Goal: Use online tool/utility: Utilize a website feature to perform a specific function

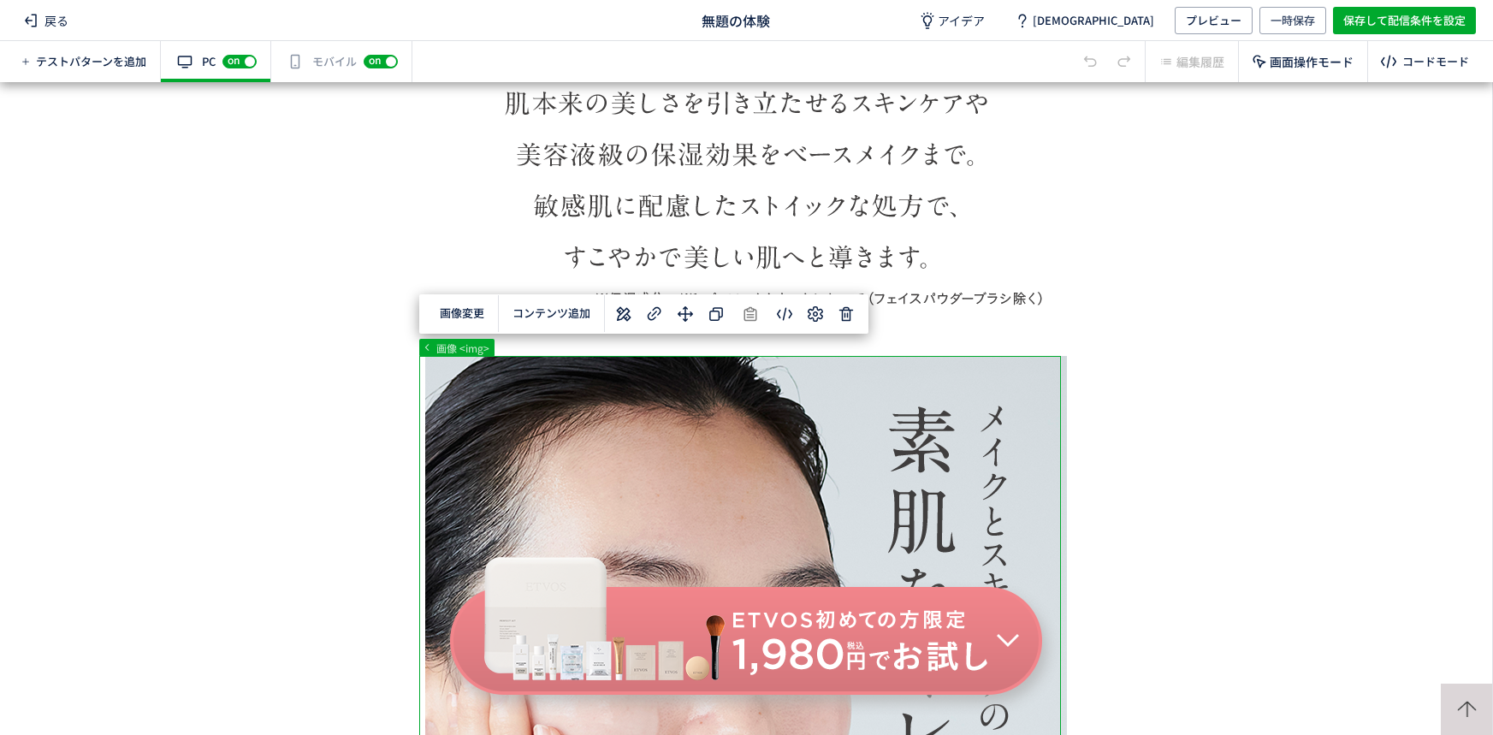
click at [843, 320] on div "... div#wrap div#content section p 画像 <img> 画像変更 選択した要素の前 選択した要素の後 コンテンツ追加 単色 カ…" at bounding box center [746, 408] width 1492 height 653
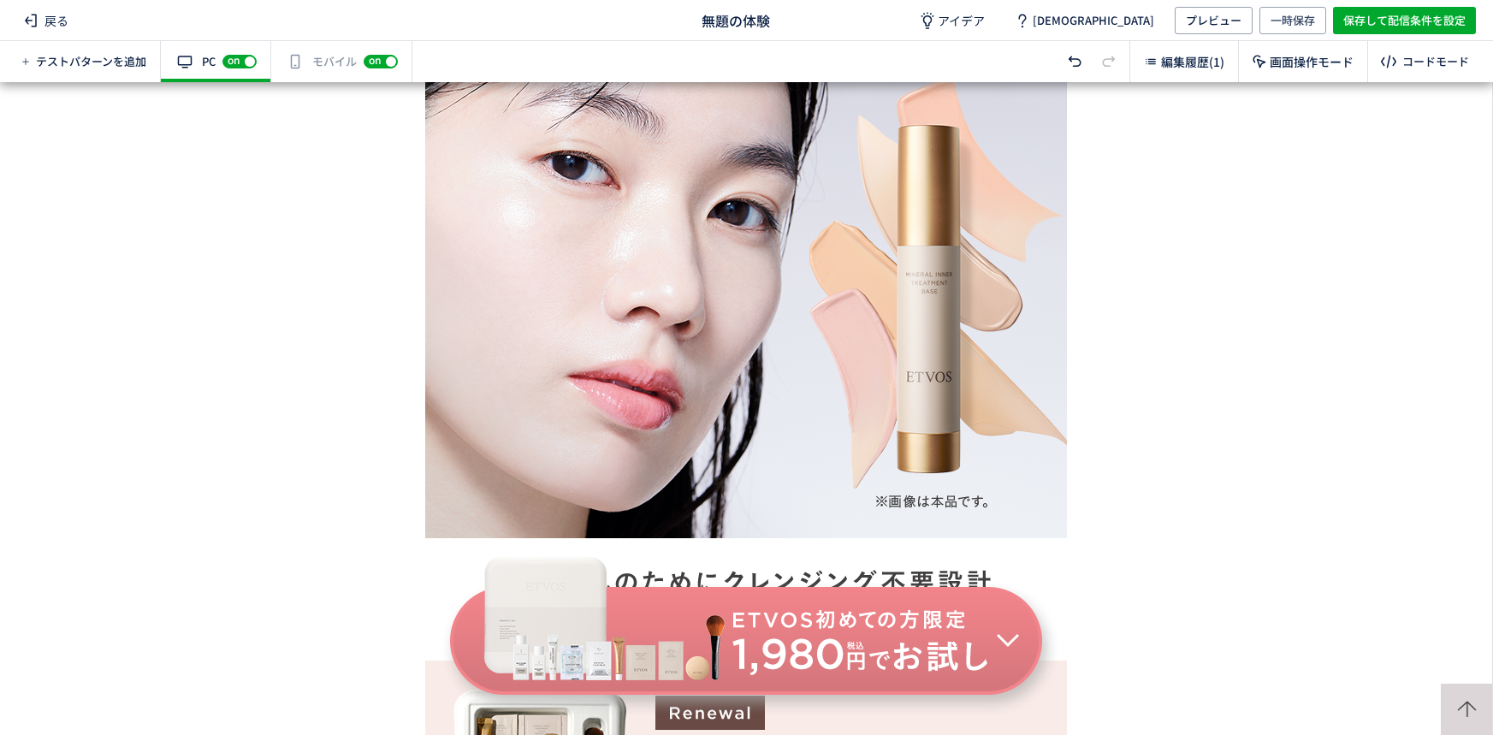
click at [348, 60] on div "有効な編集箇所が確認されません モバイル off on" at bounding box center [341, 61] width 141 height 41
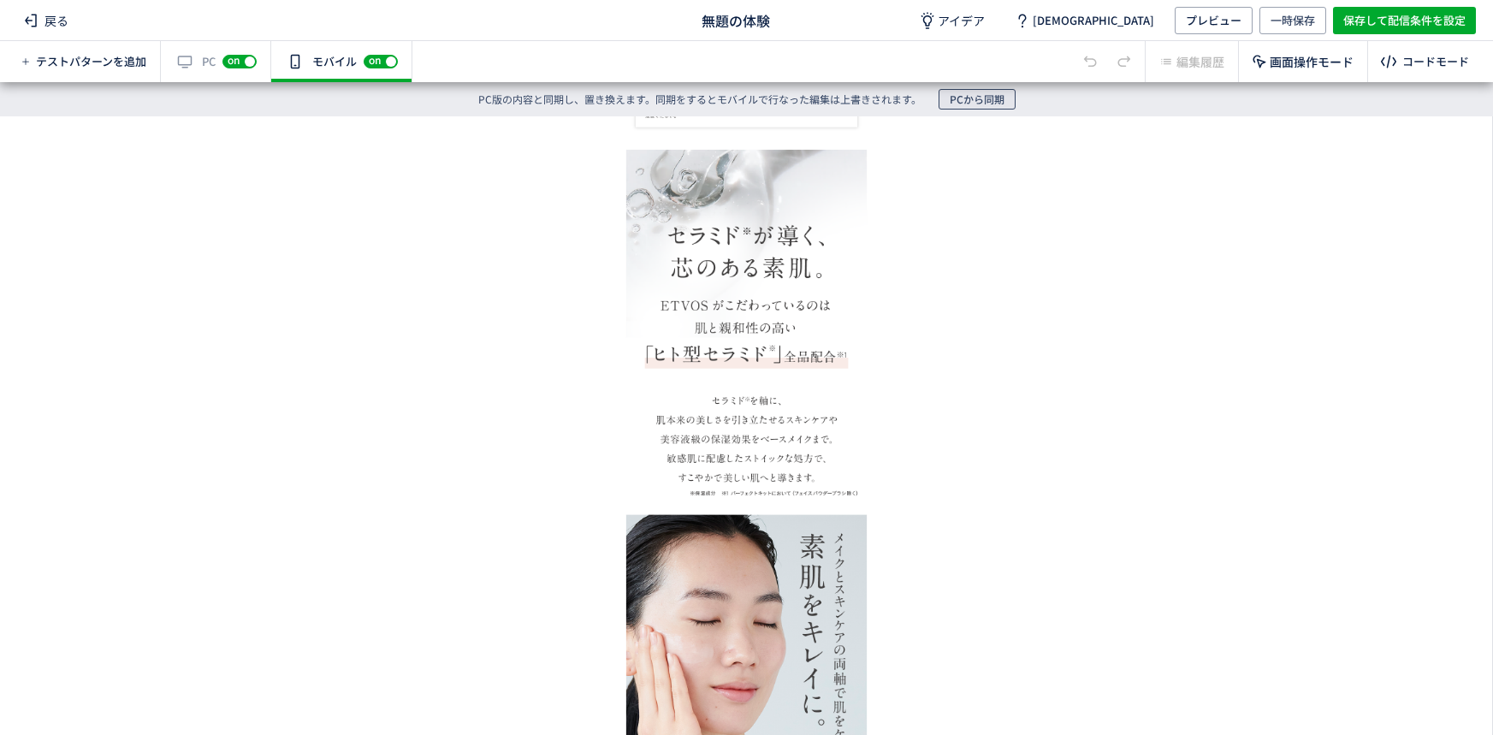
click at [992, 97] on span "PCから同期" at bounding box center [976, 99] width 55 height 21
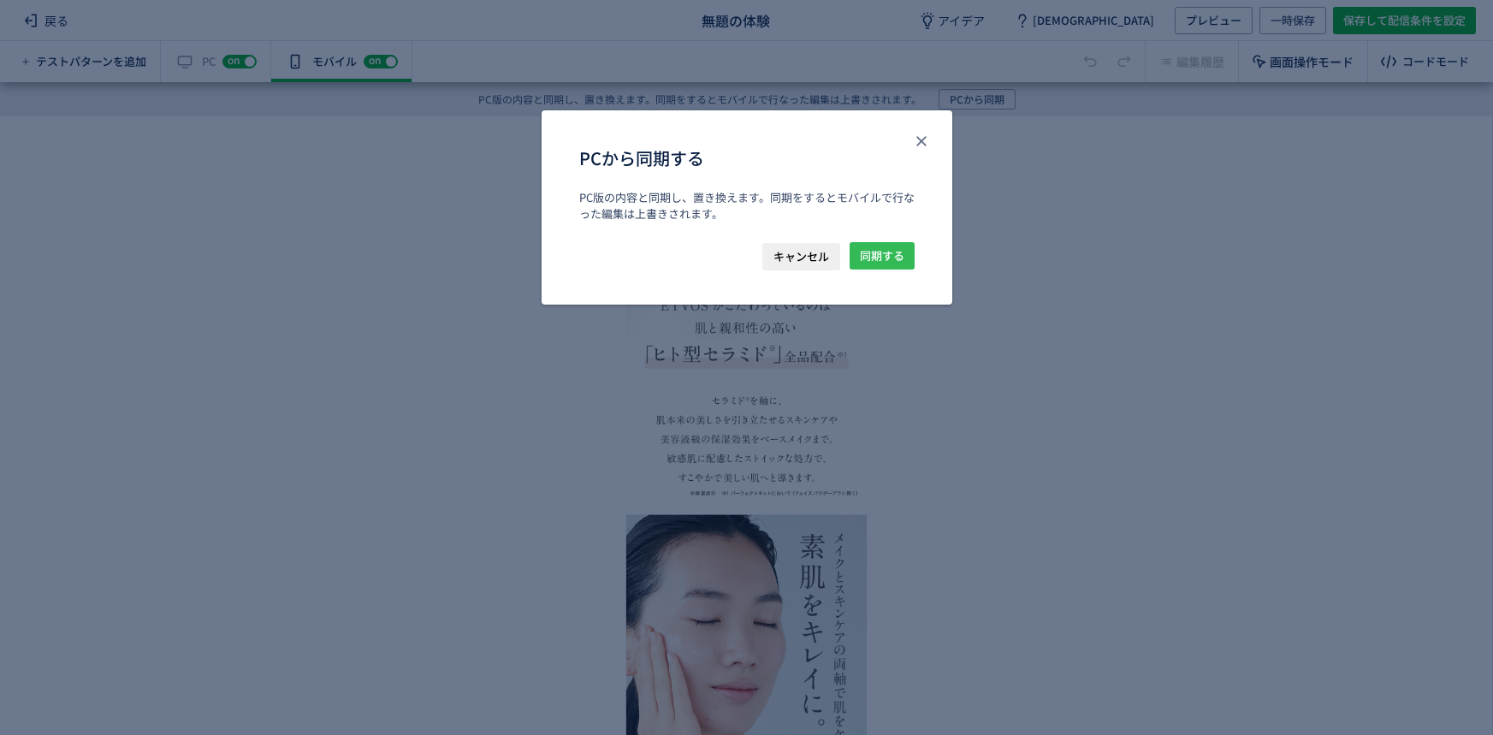
click at [875, 264] on span "同期する" at bounding box center [882, 255] width 44 height 27
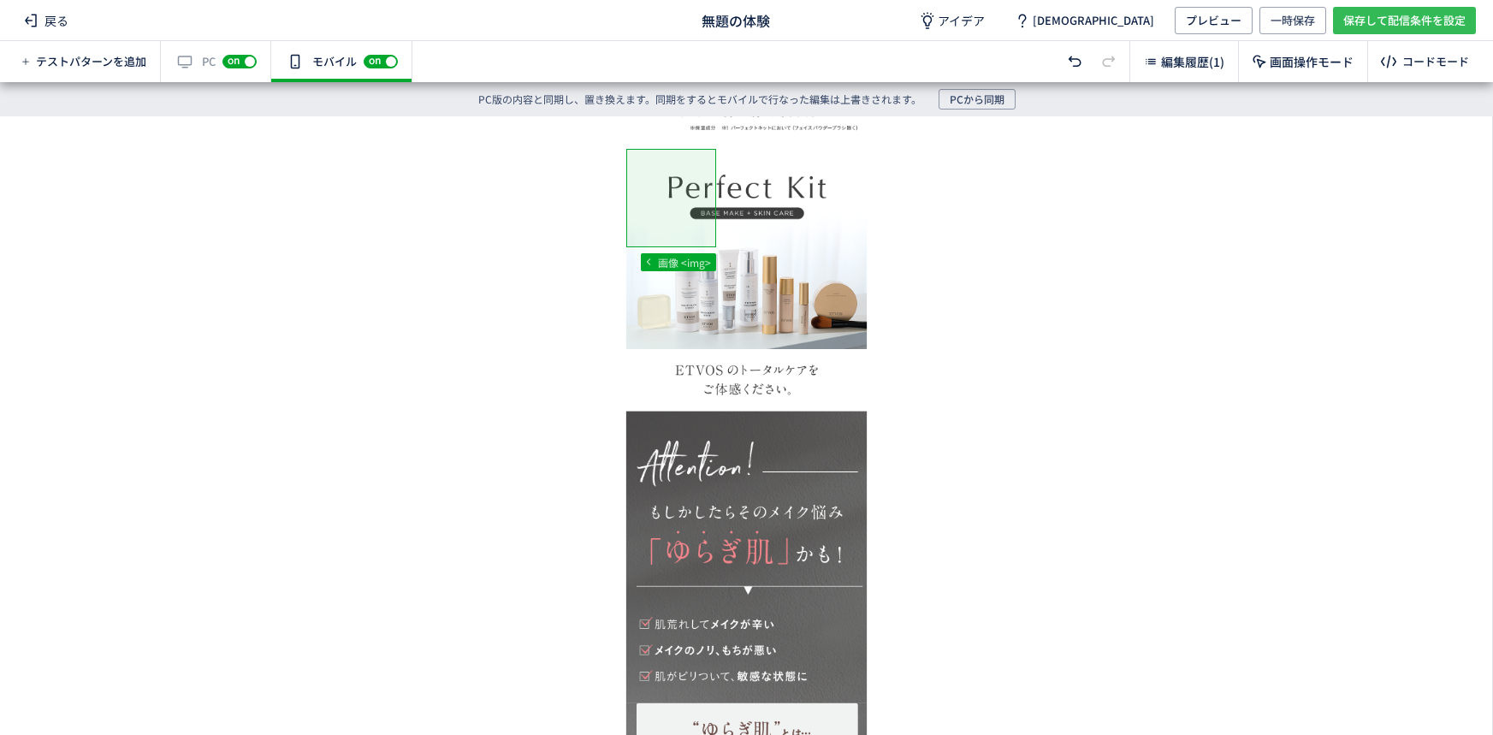
click at [1434, 23] on span "保存して配信条件を設定" at bounding box center [1404, 20] width 122 height 27
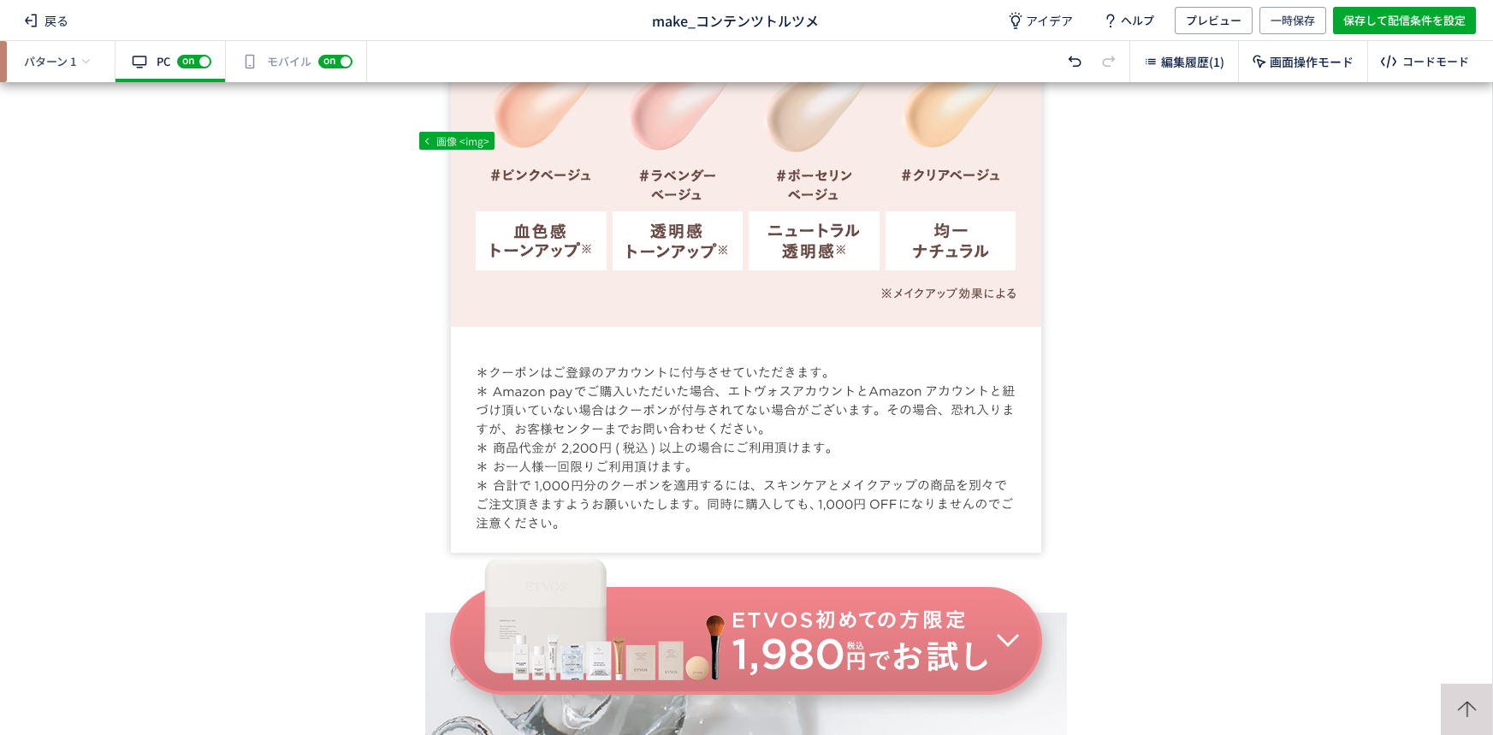
scroll to position [2927, 0]
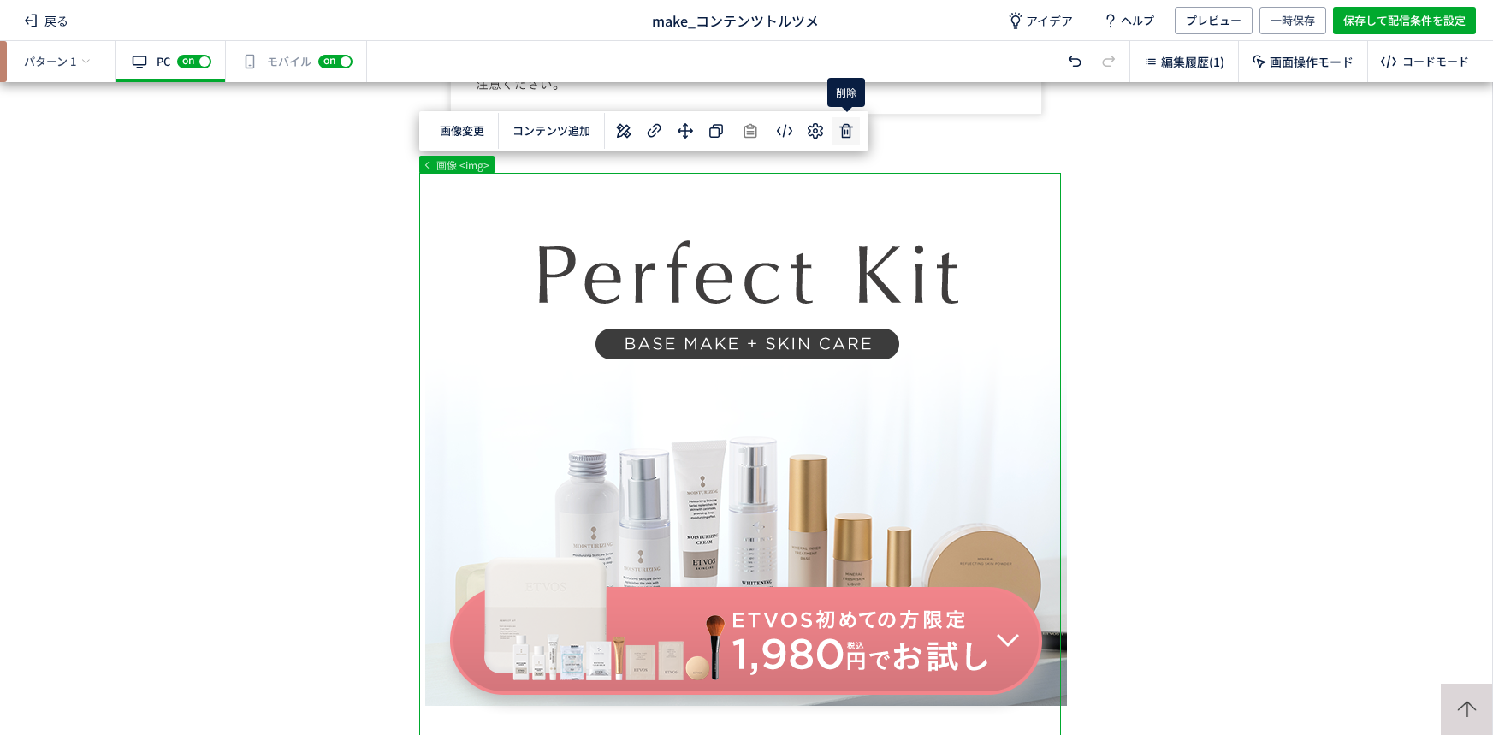
click at [838, 138] on div "... div#wrap div#content section h2 画像 <img> 画像変更 選択した要素の前 選択した要素の後 コンテンツ追加 単色 …" at bounding box center [746, 408] width 1492 height 653
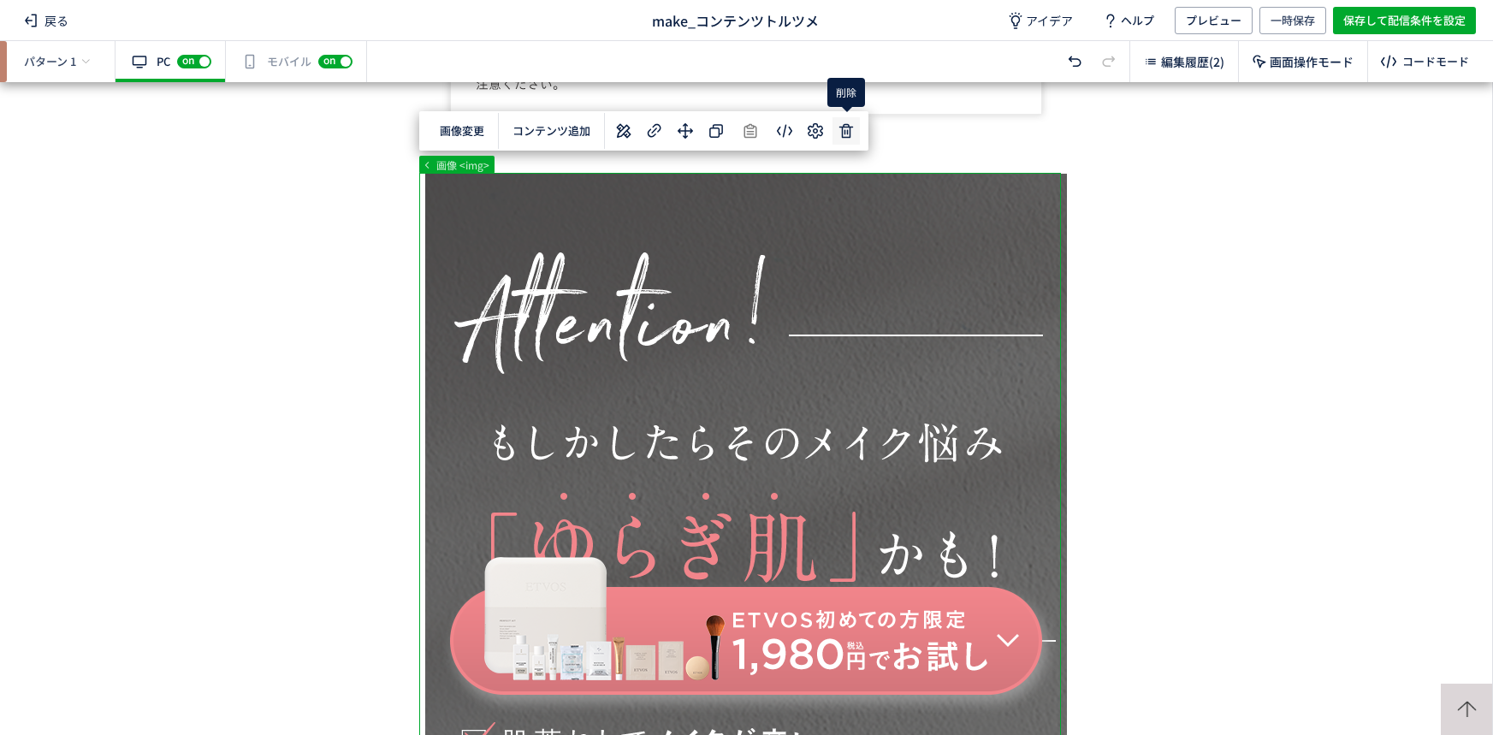
click at [845, 137] on div "... div#wrap div#content section p 画像 <img> 画像変更 選択した要素の前 選択した要素の後 コンテンツ追加 単色 カ…" at bounding box center [746, 408] width 1492 height 653
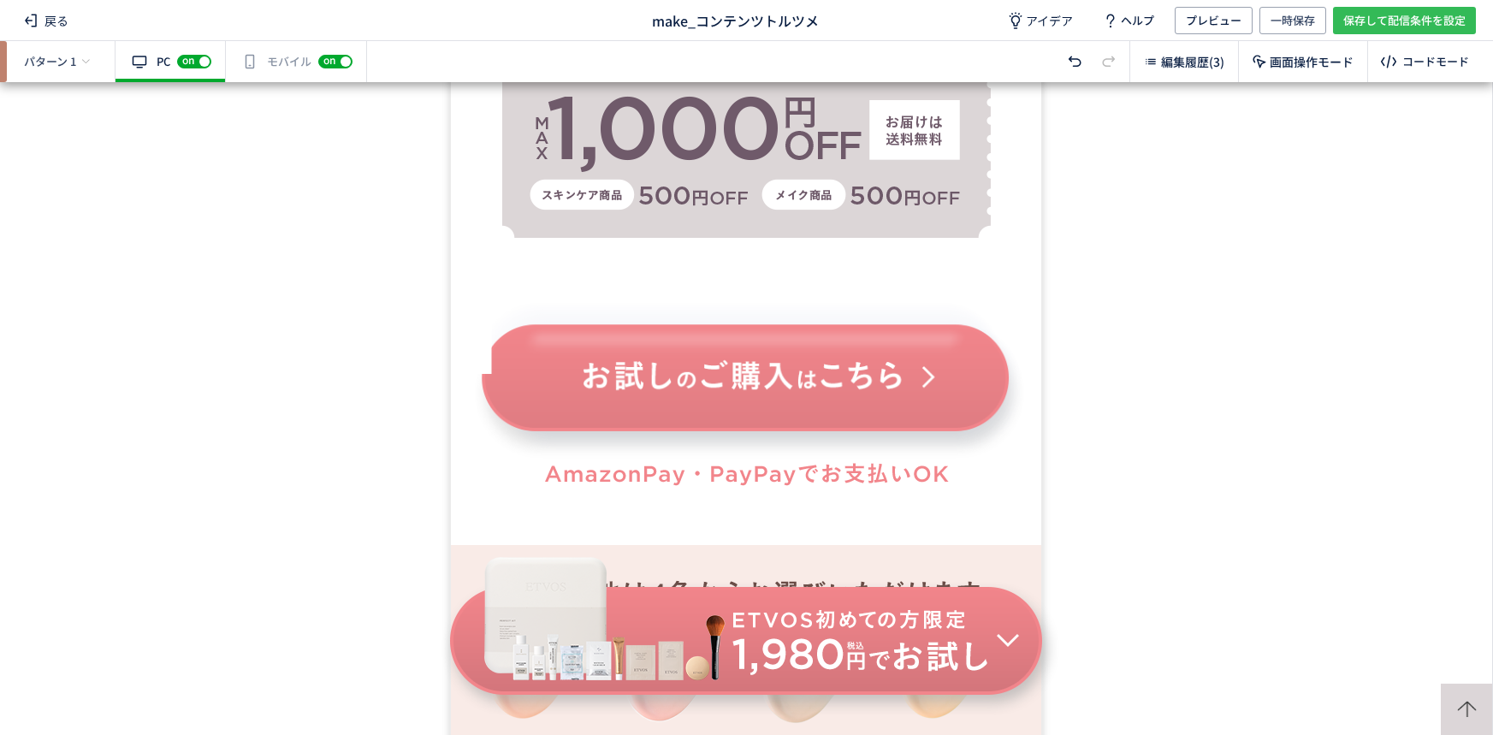
click at [1426, 25] on span "保存して配信条件を設定" at bounding box center [1404, 20] width 122 height 27
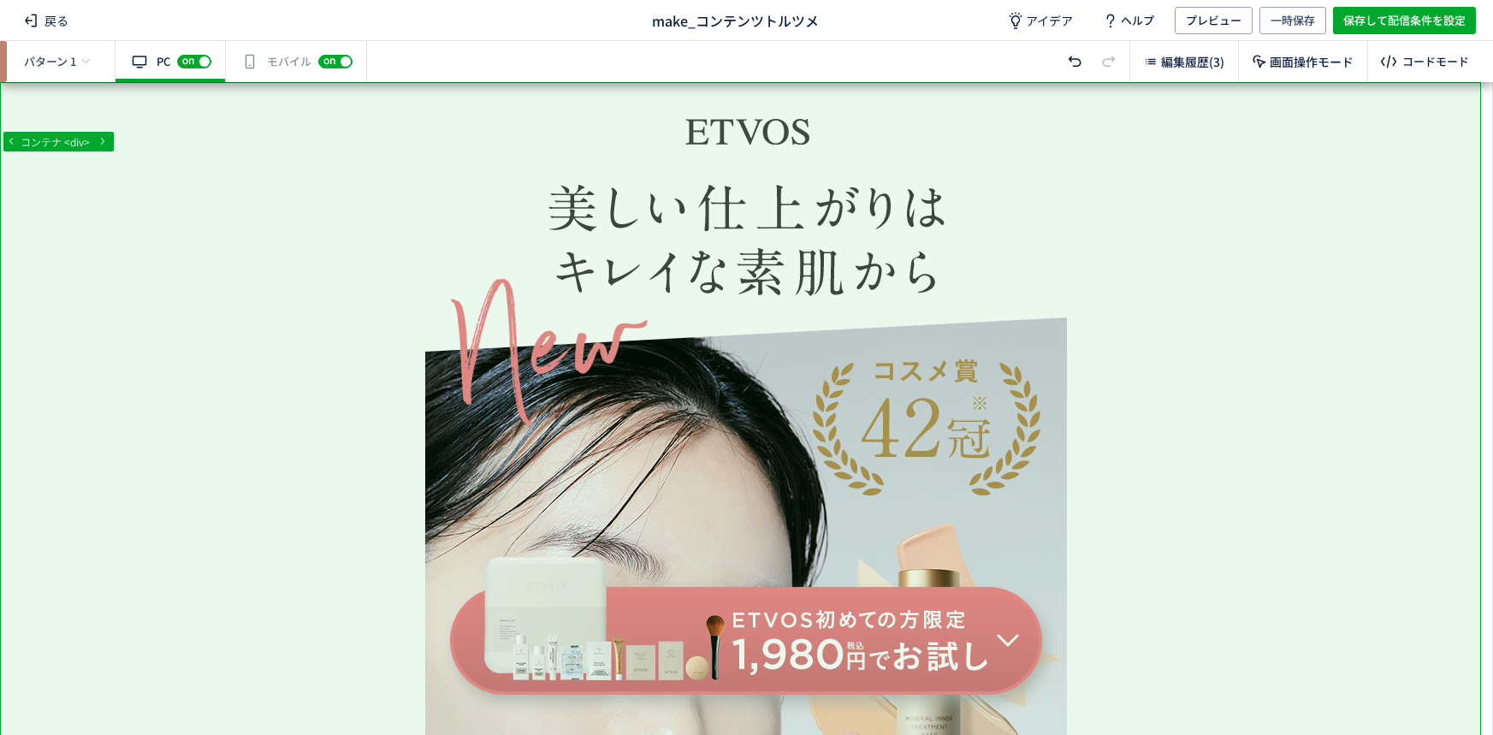
click at [293, 69] on div "有効な編集箇所が確認されません モバイル off on" at bounding box center [296, 61] width 141 height 41
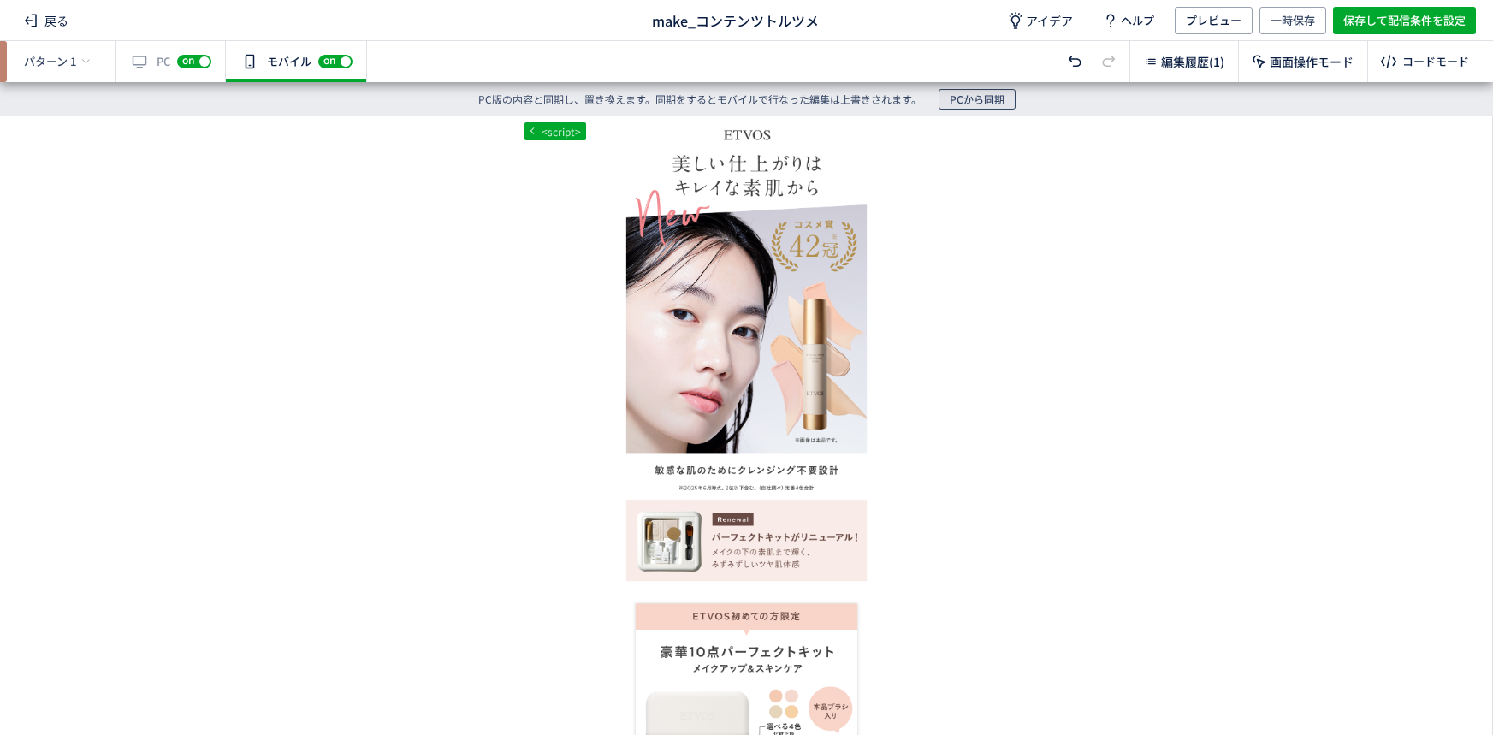
click at [993, 107] on span "PCから同期" at bounding box center [976, 99] width 55 height 21
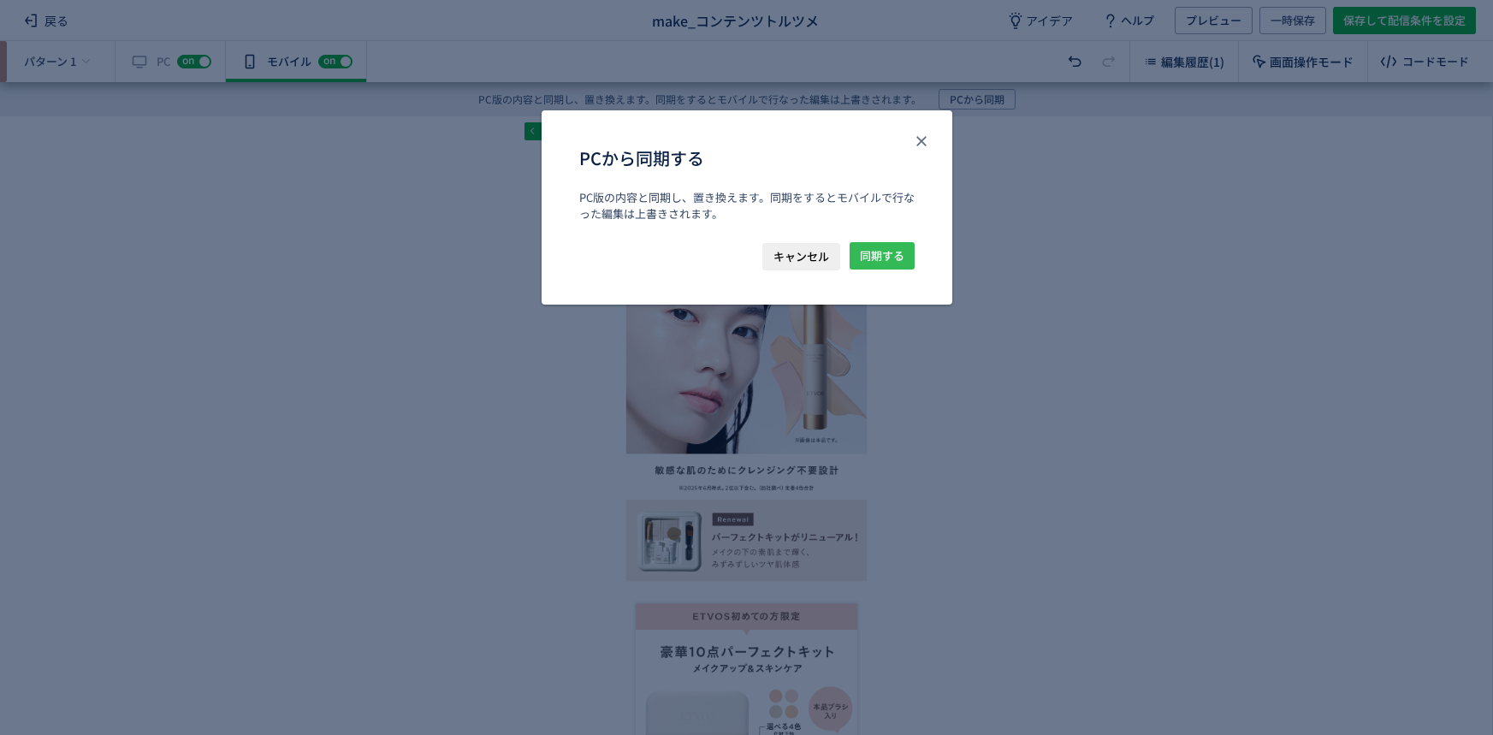
click at [897, 245] on span "同期する" at bounding box center [882, 255] width 44 height 27
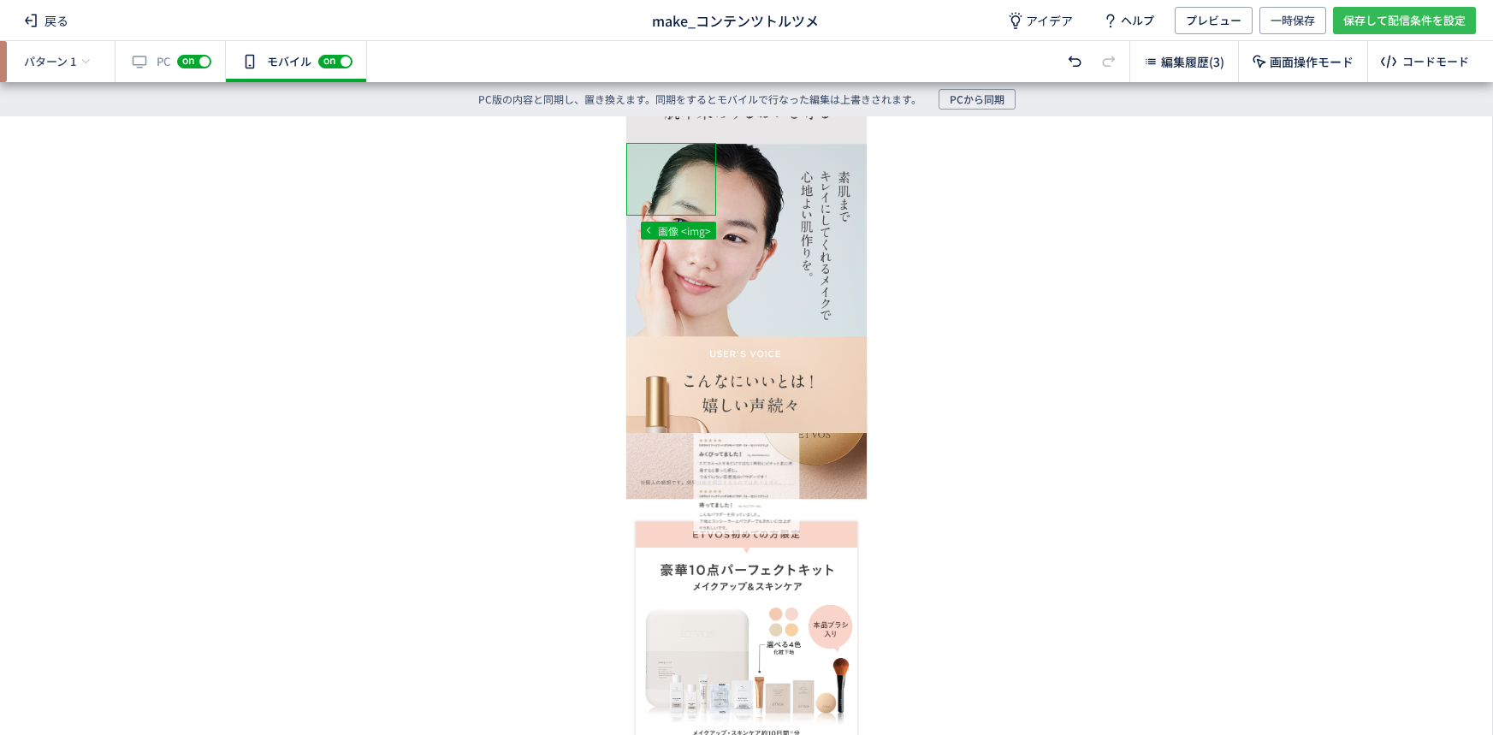
click at [1379, 22] on span "保存して配信条件を設定" at bounding box center [1404, 20] width 122 height 27
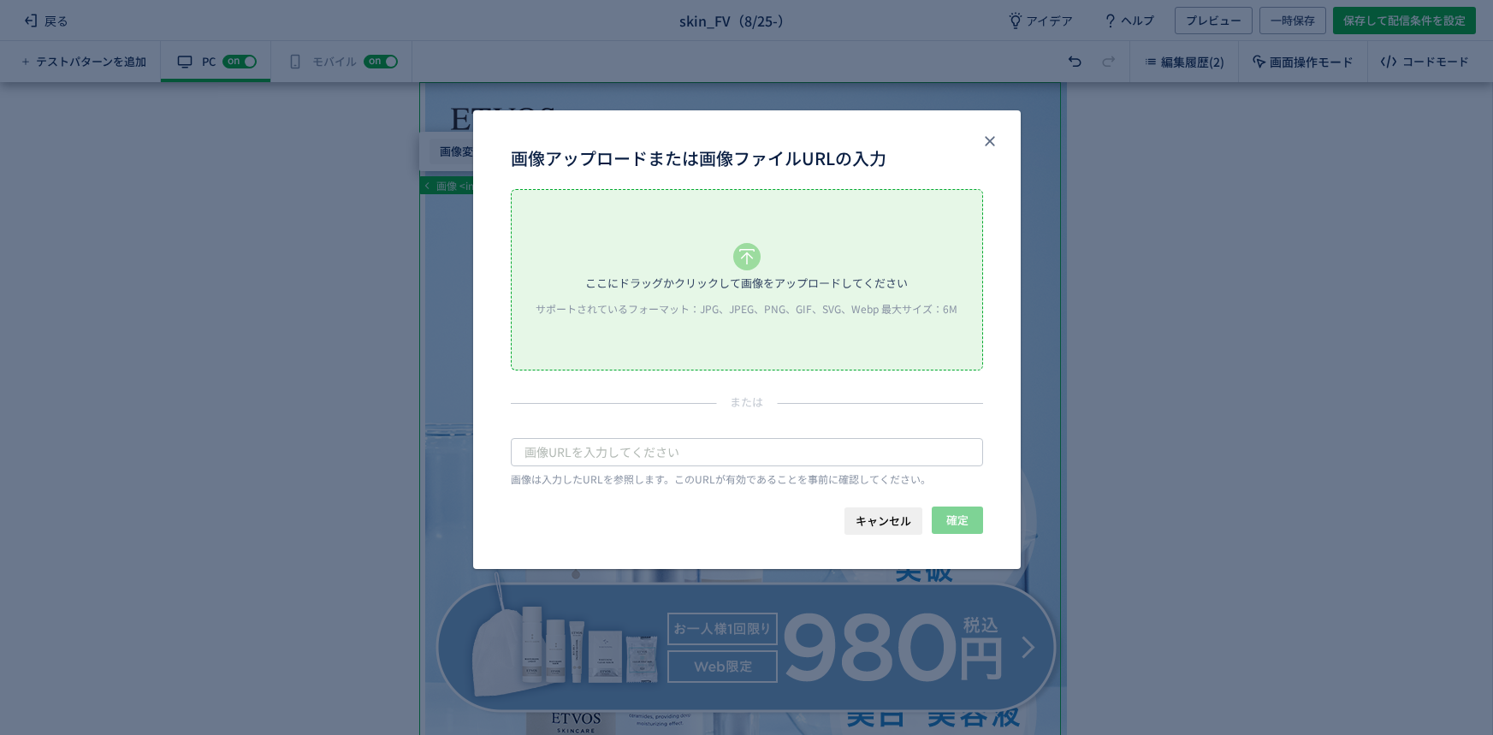
click at [478, 145] on body "戻る skin_FV（8/25-） アイデア ヘルプ プレビュー 一時保存 保存して配信条件を設定 テストパターンを追加 有効な編集箇所が確認されません PC…" at bounding box center [746, 367] width 1493 height 735
click at [718, 263] on div "ここにドラッグかクリックして画像をアップロードしてください サポートされているフォーマット：JPG、JPEG、PNG、GIF、SVG、Webp 最大サイズ：6M" at bounding box center [747, 280] width 470 height 180
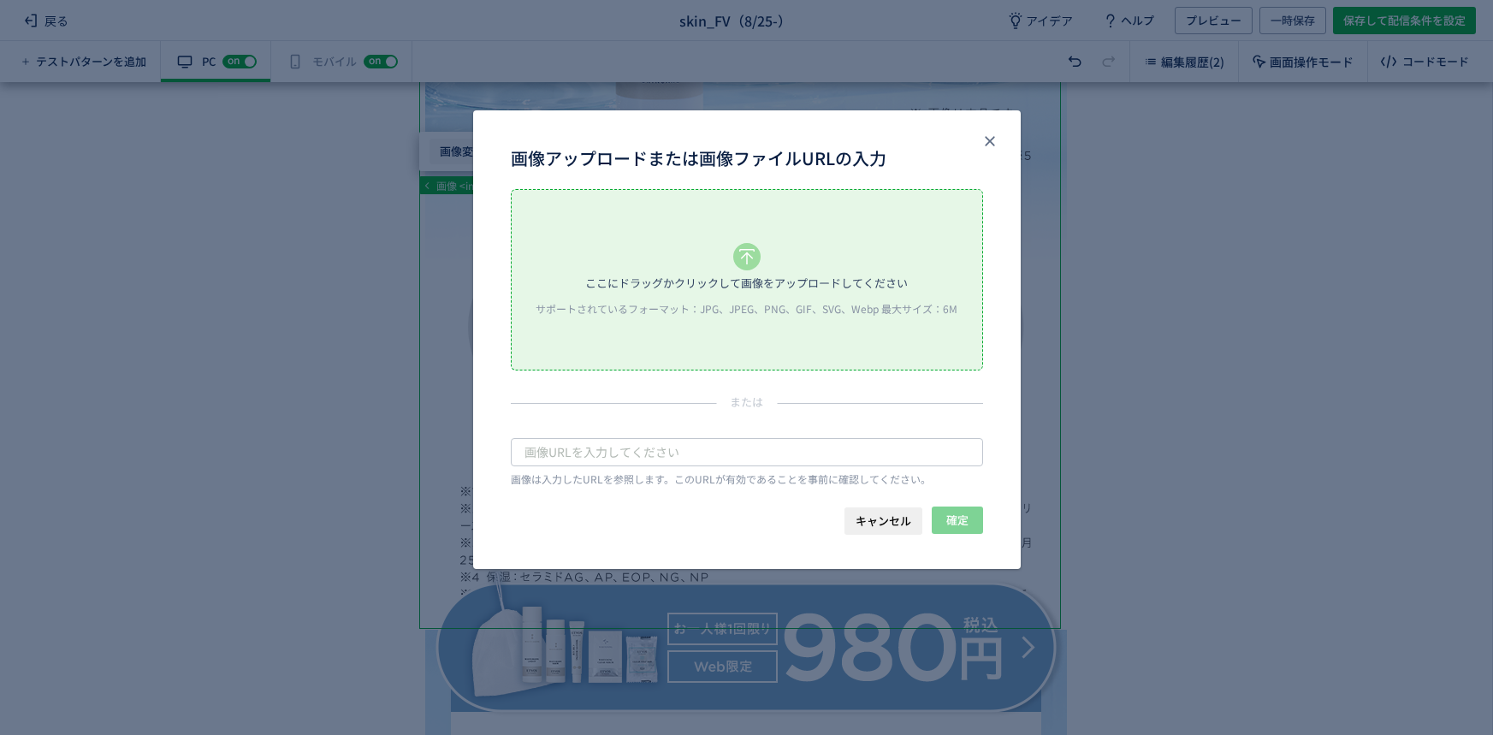
click at [450, 160] on body "戻る skin_FV（8/25-） アイデア ヘルプ プレビュー 一時保存 保存して配信条件を設定 テストパターンを追加 有効な編集箇所が確認されません PC…" at bounding box center [746, 367] width 1493 height 735
click at [990, 134] on icon "close" at bounding box center [989, 141] width 17 height 17
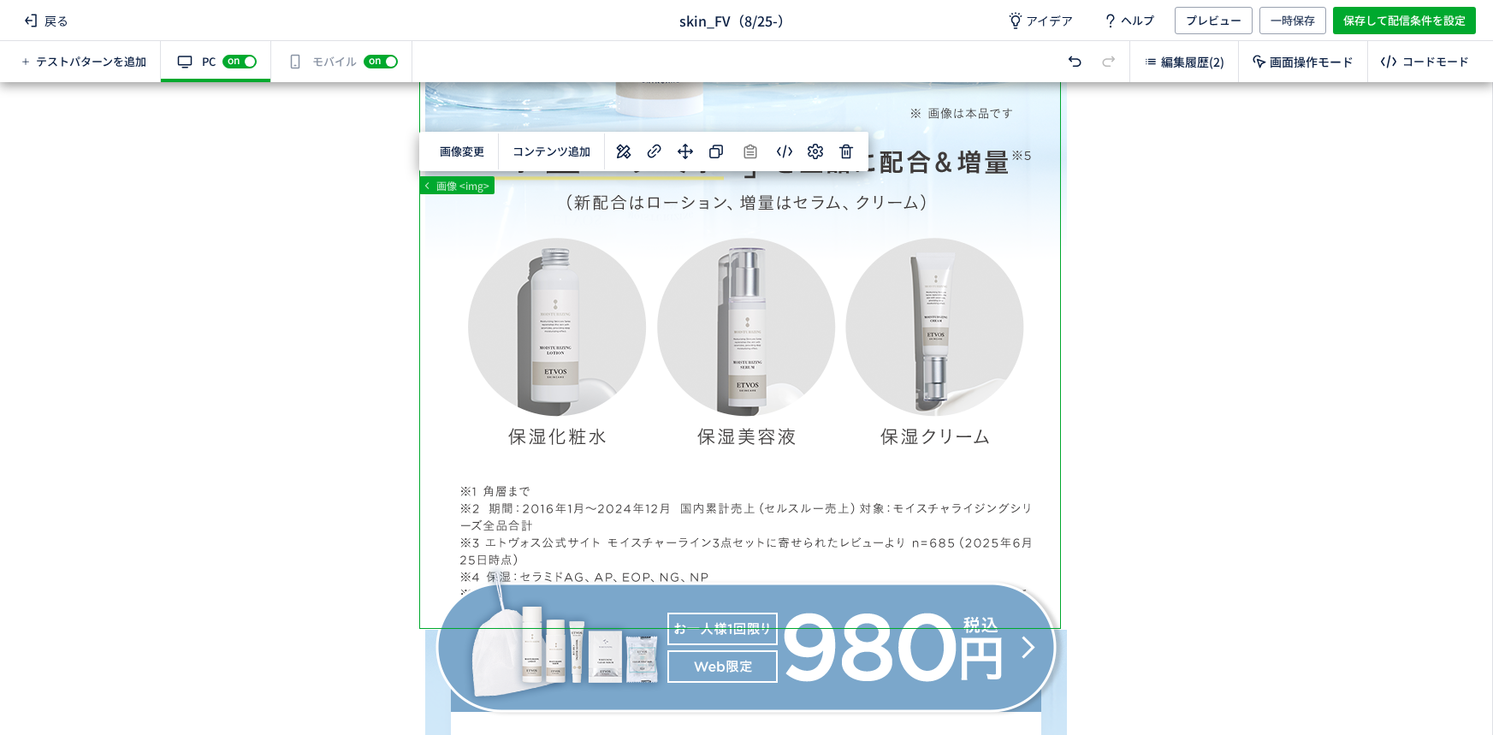
click at [330, 60] on div "有効な編集箇所が確認されません モバイル off on" at bounding box center [341, 61] width 141 height 41
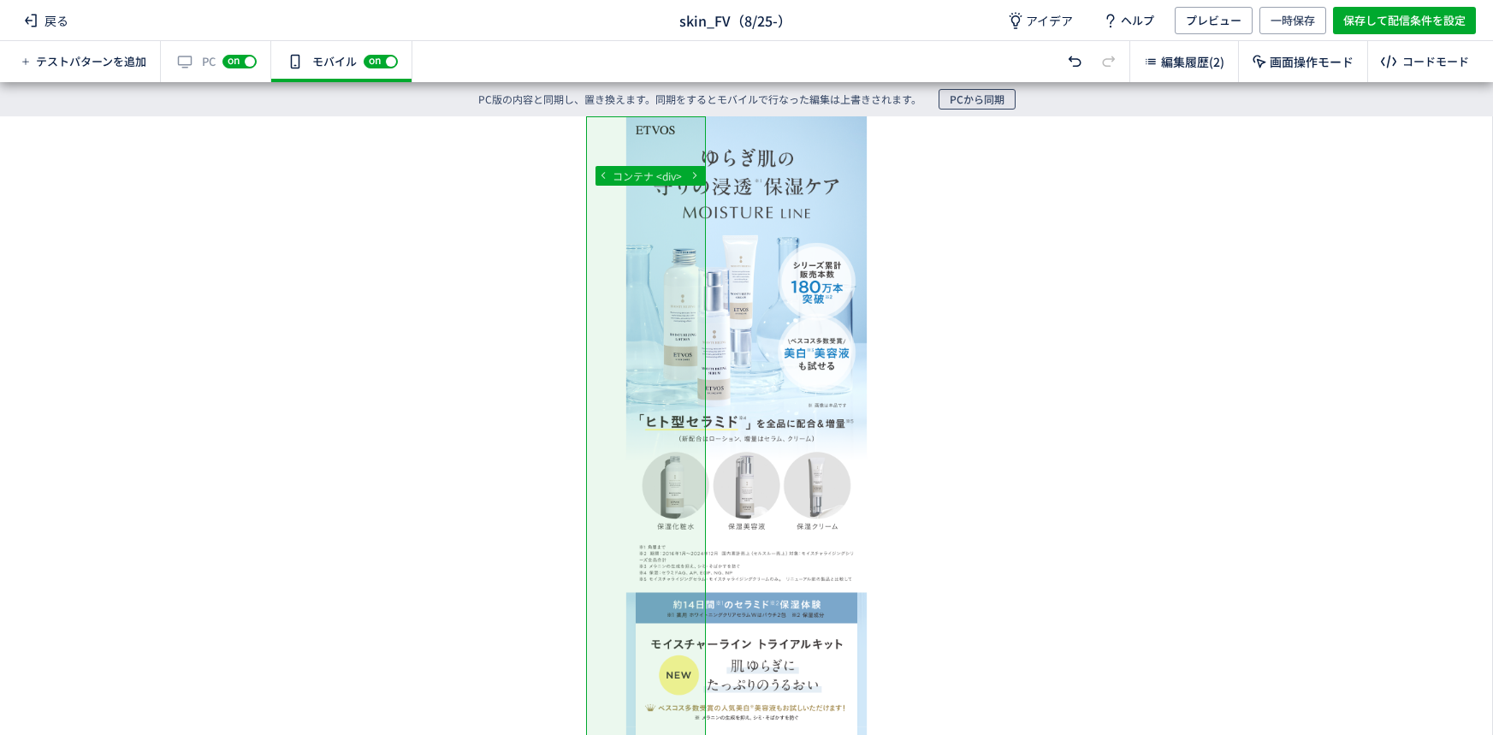
click at [975, 96] on span "PCから同期" at bounding box center [976, 99] width 55 height 21
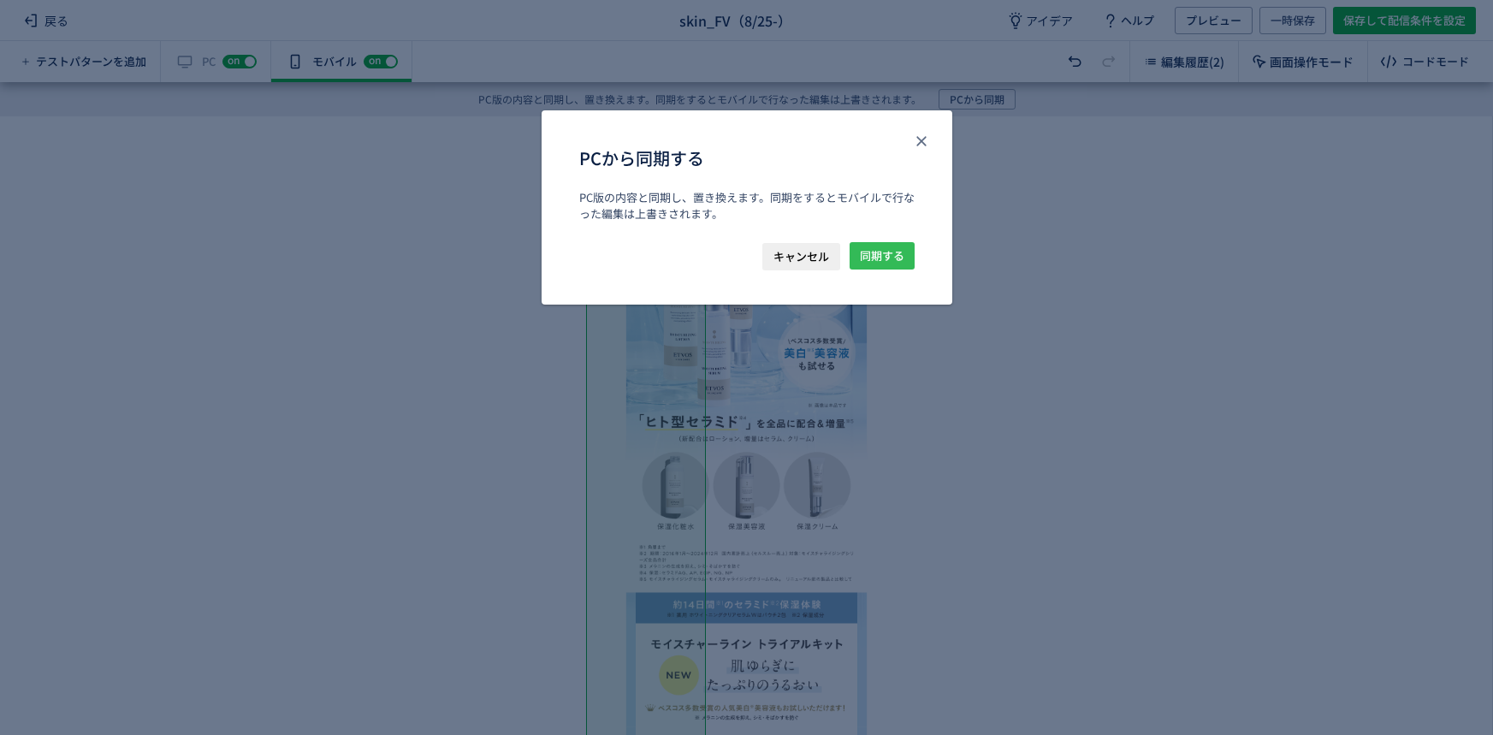
click at [893, 257] on span "同期する" at bounding box center [882, 255] width 44 height 27
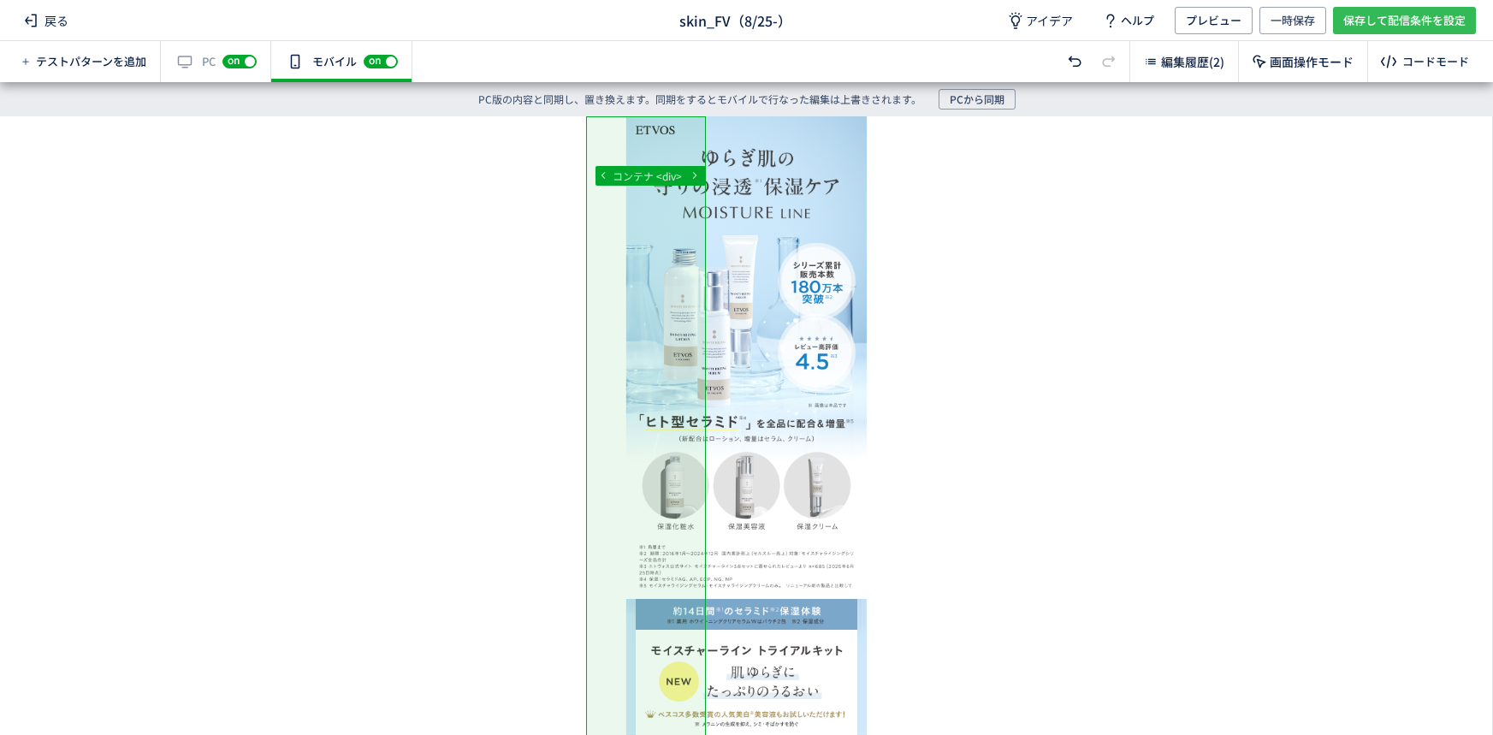
click at [1360, 16] on span "保存して配信条件を設定" at bounding box center [1404, 20] width 122 height 27
